Goal: Information Seeking & Learning: Learn about a topic

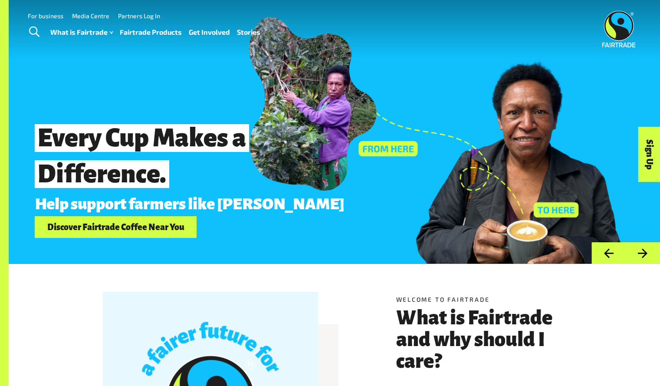
click at [638, 258] on button "Next" at bounding box center [643, 253] width 34 height 22
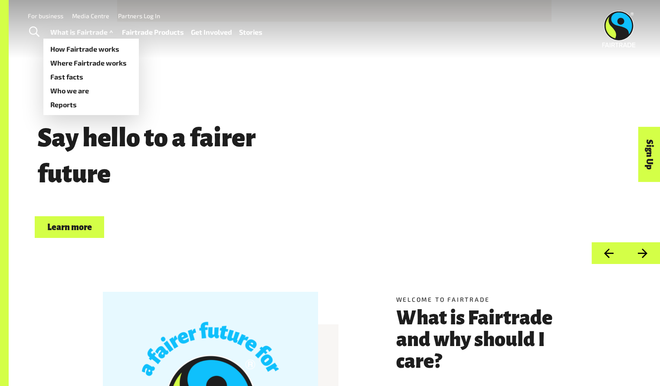
click at [71, 37] on link "What is Fairtrade" at bounding box center [82, 32] width 65 height 13
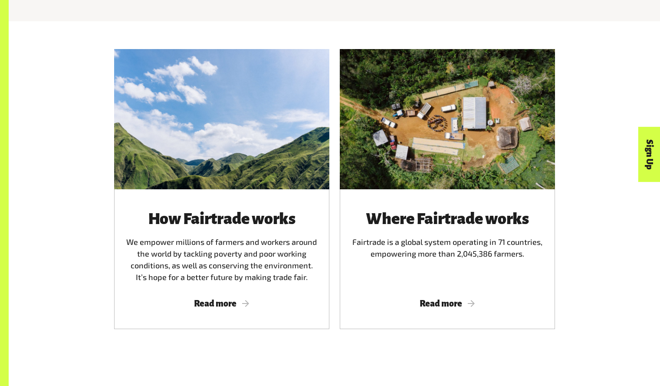
scroll to position [471, 0]
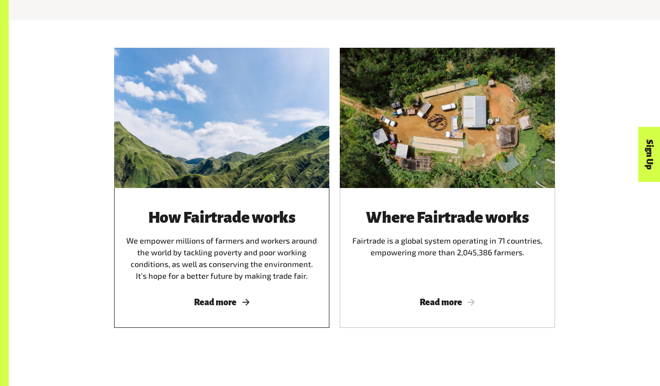
click at [212, 306] on span "Read more" at bounding box center [222, 302] width 194 height 10
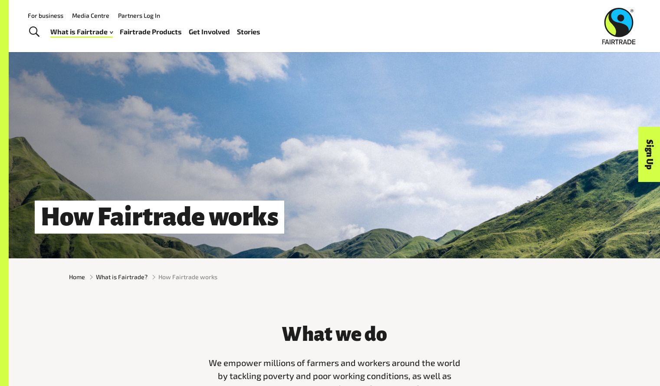
scroll to position [5, 0]
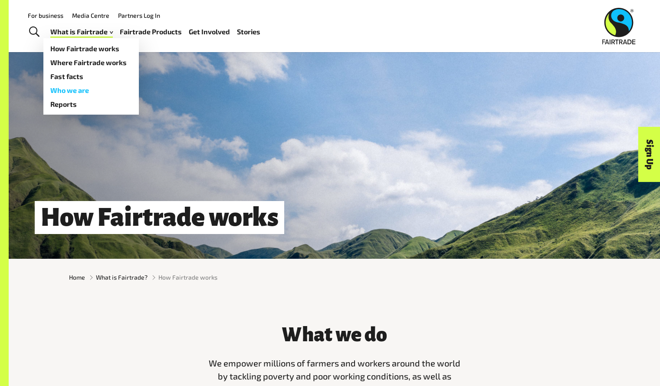
click at [75, 88] on link "Who we are" at bounding box center [90, 90] width 95 height 14
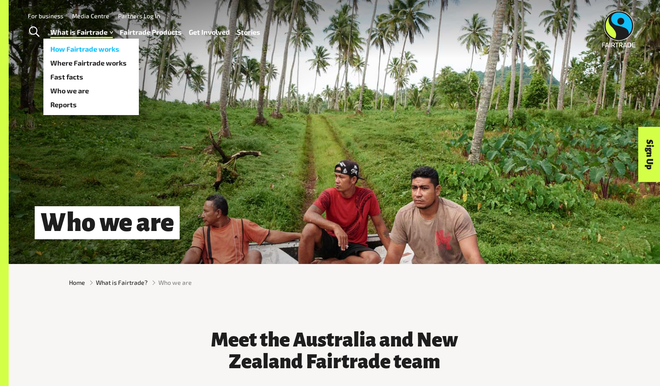
click at [87, 47] on link "How Fairtrade works" at bounding box center [90, 49] width 95 height 14
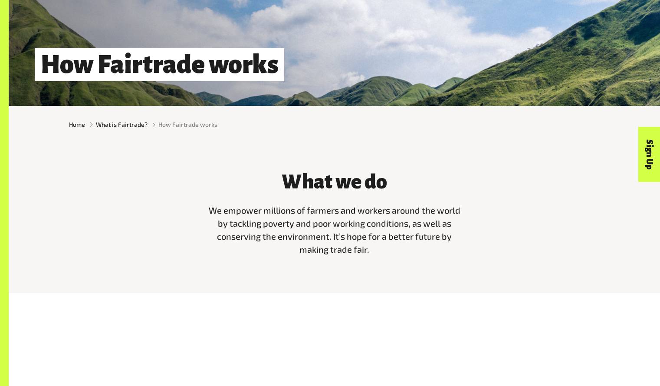
scroll to position [158, 0]
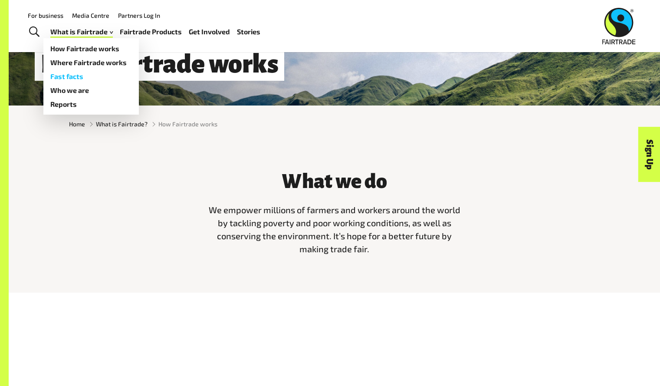
click at [85, 78] on link "Fast facts" at bounding box center [90, 76] width 95 height 14
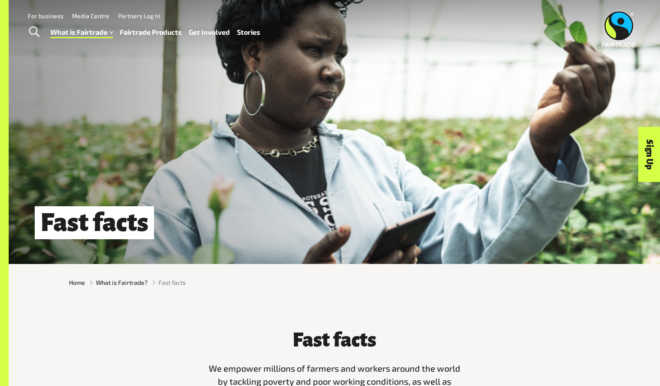
click at [32, 31] on span "Toggle Search" at bounding box center [34, 31] width 10 height 11
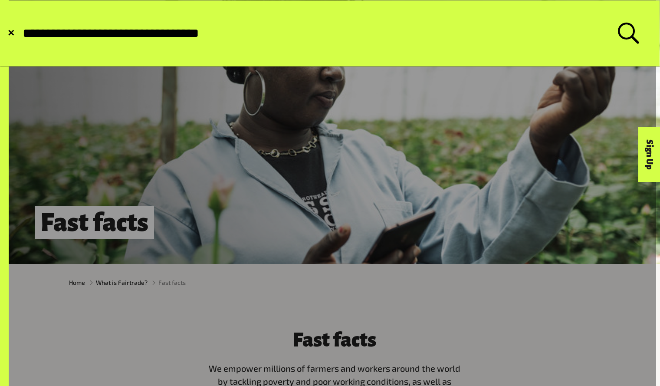
click at [113, 29] on input "**********" at bounding box center [320, 33] width 596 height 15
click at [114, 33] on input "**********" at bounding box center [320, 33] width 596 height 15
type input "**********"
click at [21, 33] on button "Submit Search" at bounding box center [21, 33] width 0 height 0
click at [118, 19] on form "**********" at bounding box center [329, 33] width 659 height 66
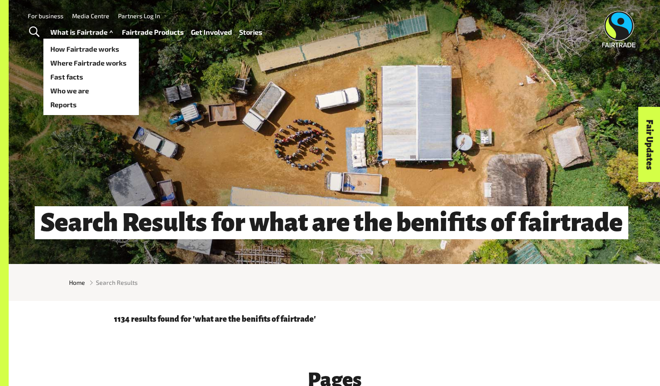
click at [102, 34] on link "What is Fairtrade" at bounding box center [82, 32] width 65 height 13
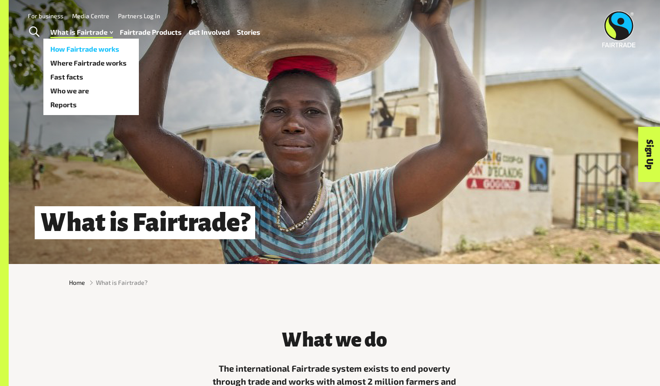
click at [82, 50] on link "How Fairtrade works" at bounding box center [90, 49] width 95 height 14
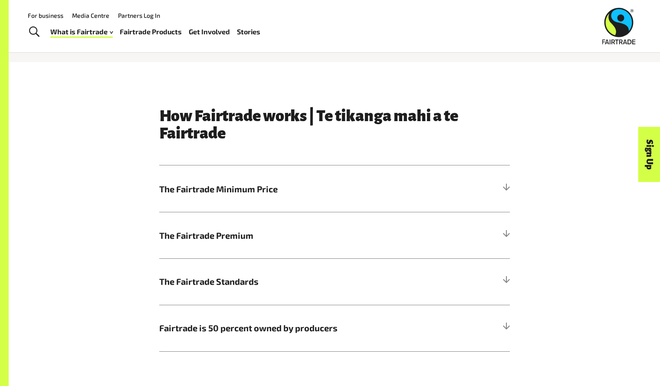
scroll to position [390, 0]
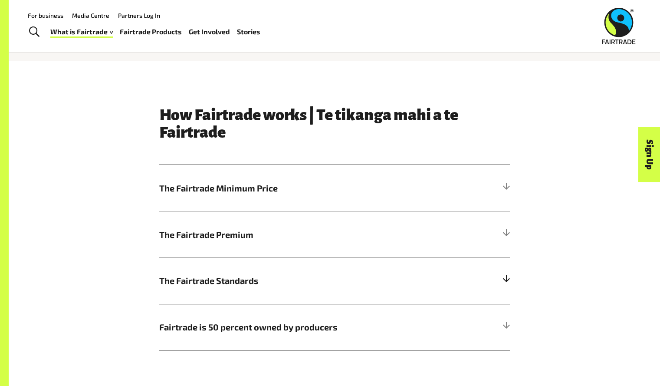
click at [231, 281] on span "The Fairtrade Standards" at bounding box center [290, 280] width 263 height 13
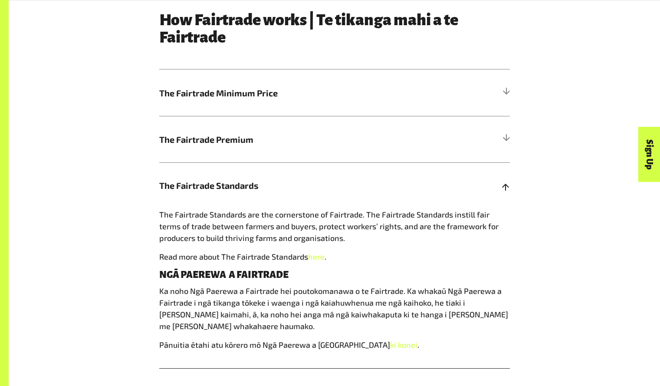
scroll to position [590, 0]
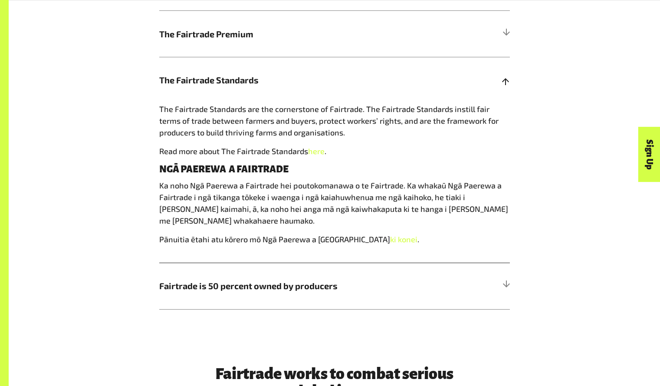
click at [241, 82] on span "The Fairtrade Standards" at bounding box center [290, 79] width 263 height 13
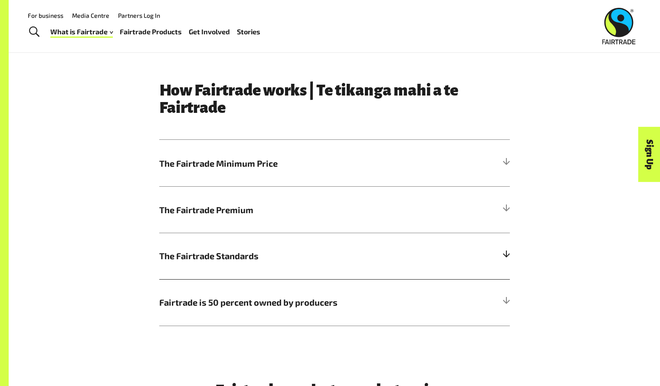
scroll to position [414, 0]
